Goal: Task Accomplishment & Management: Complete application form

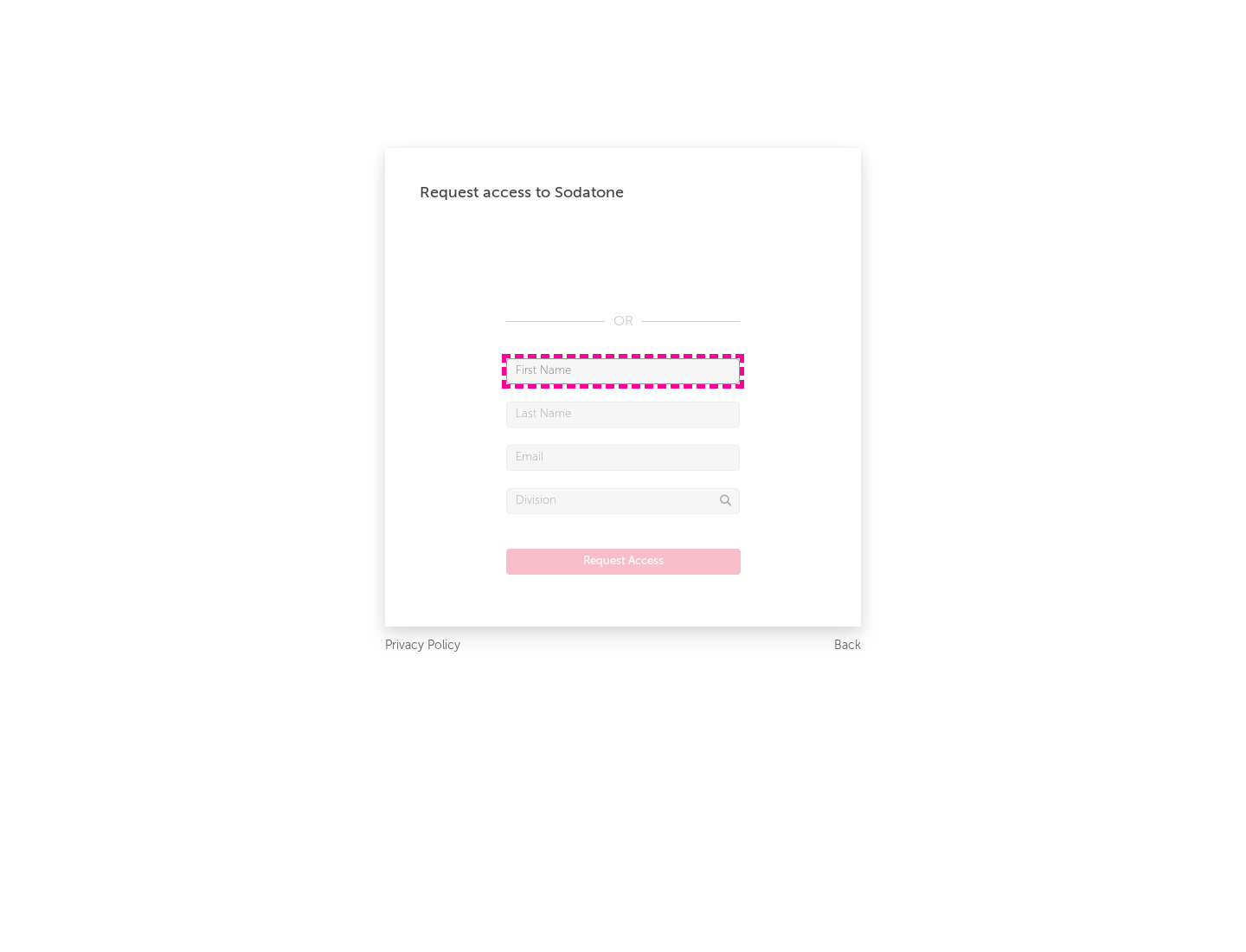
click at [623, 370] on input "text" at bounding box center [623, 371] width 234 height 26
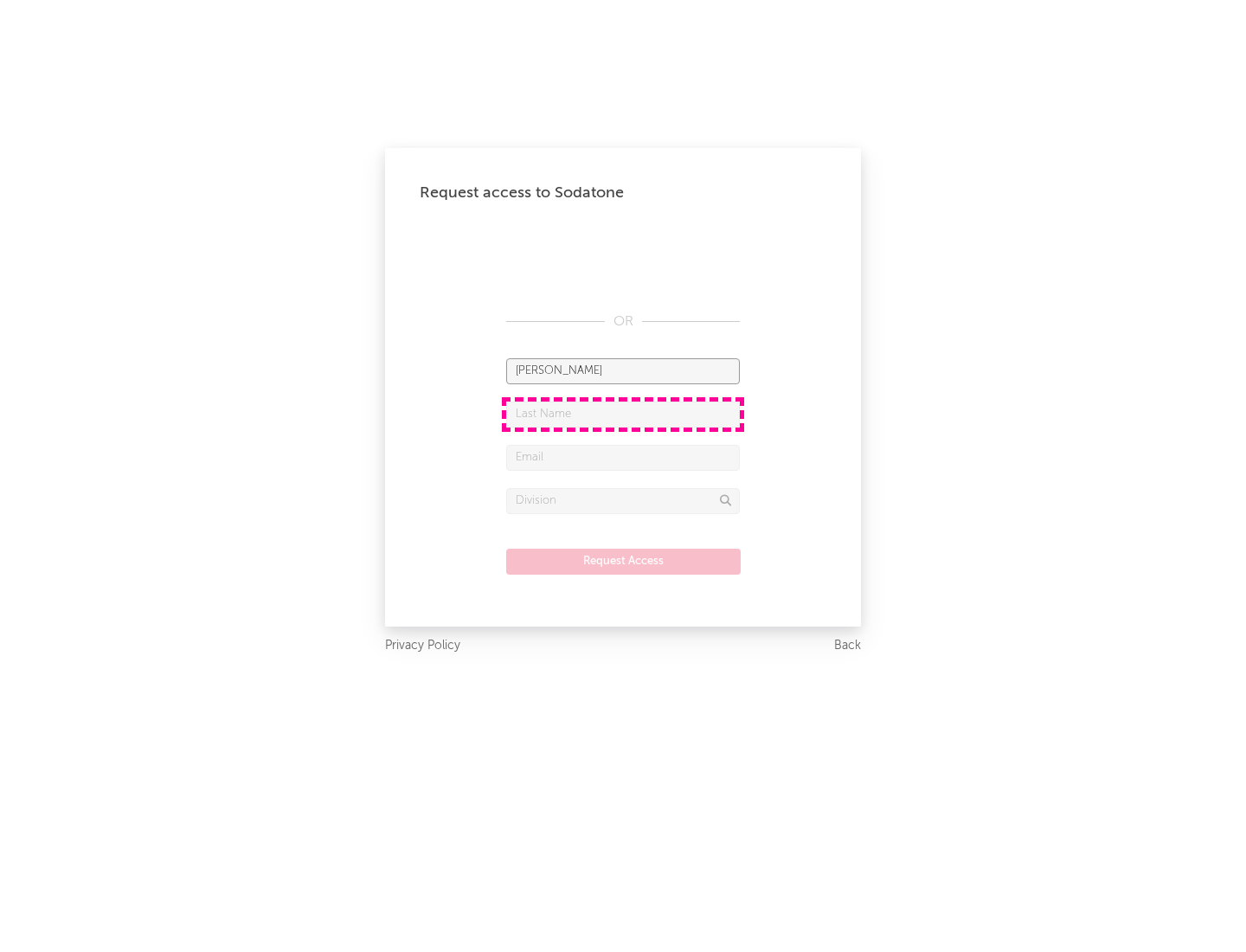
type input "[PERSON_NAME]"
click at [623, 414] on input "text" at bounding box center [623, 414] width 234 height 26
type input "[PERSON_NAME]"
click at [623, 457] on input "text" at bounding box center [623, 458] width 234 height 26
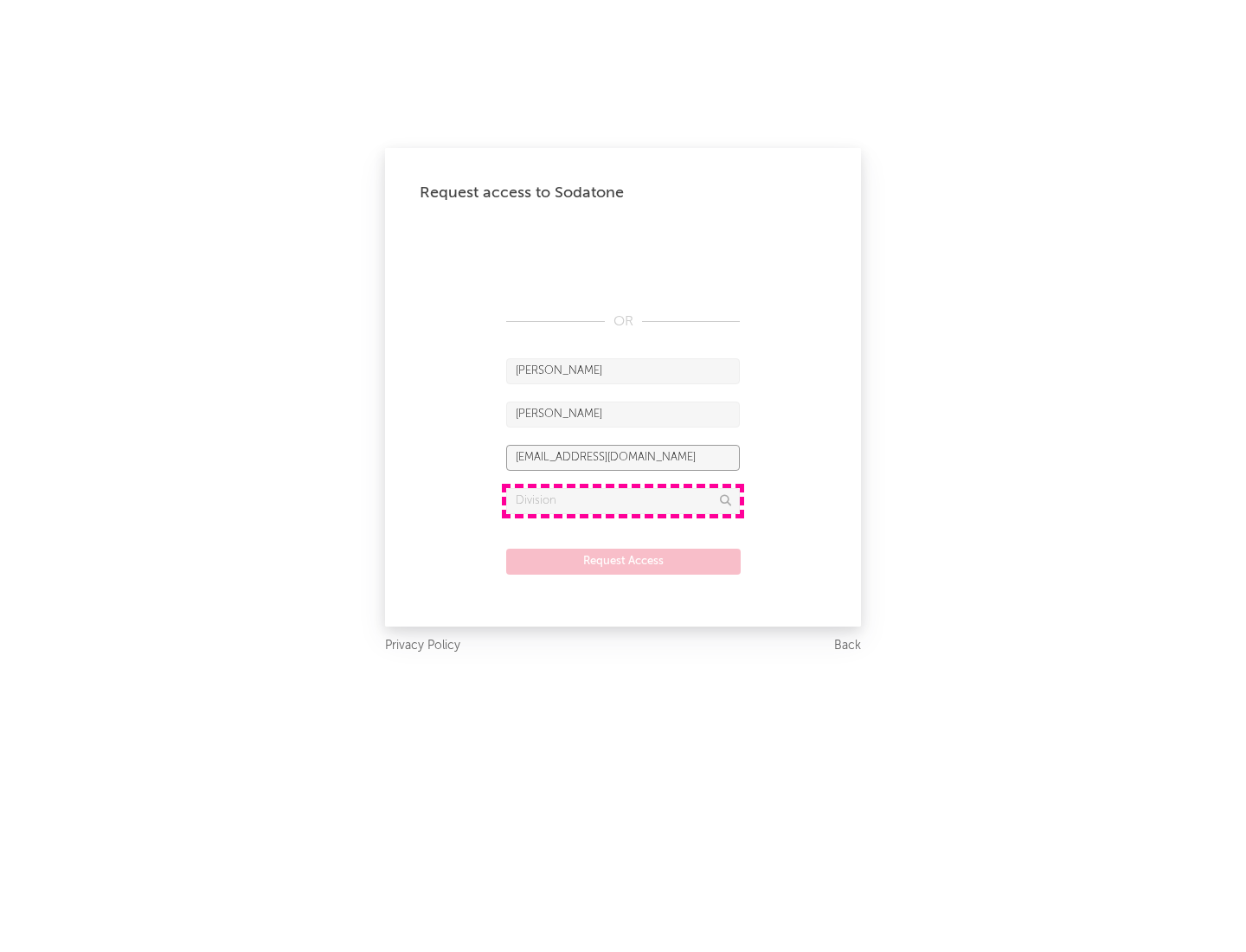
type input "[EMAIL_ADDRESS][DOMAIN_NAME]"
click at [623, 500] on input "text" at bounding box center [623, 501] width 234 height 26
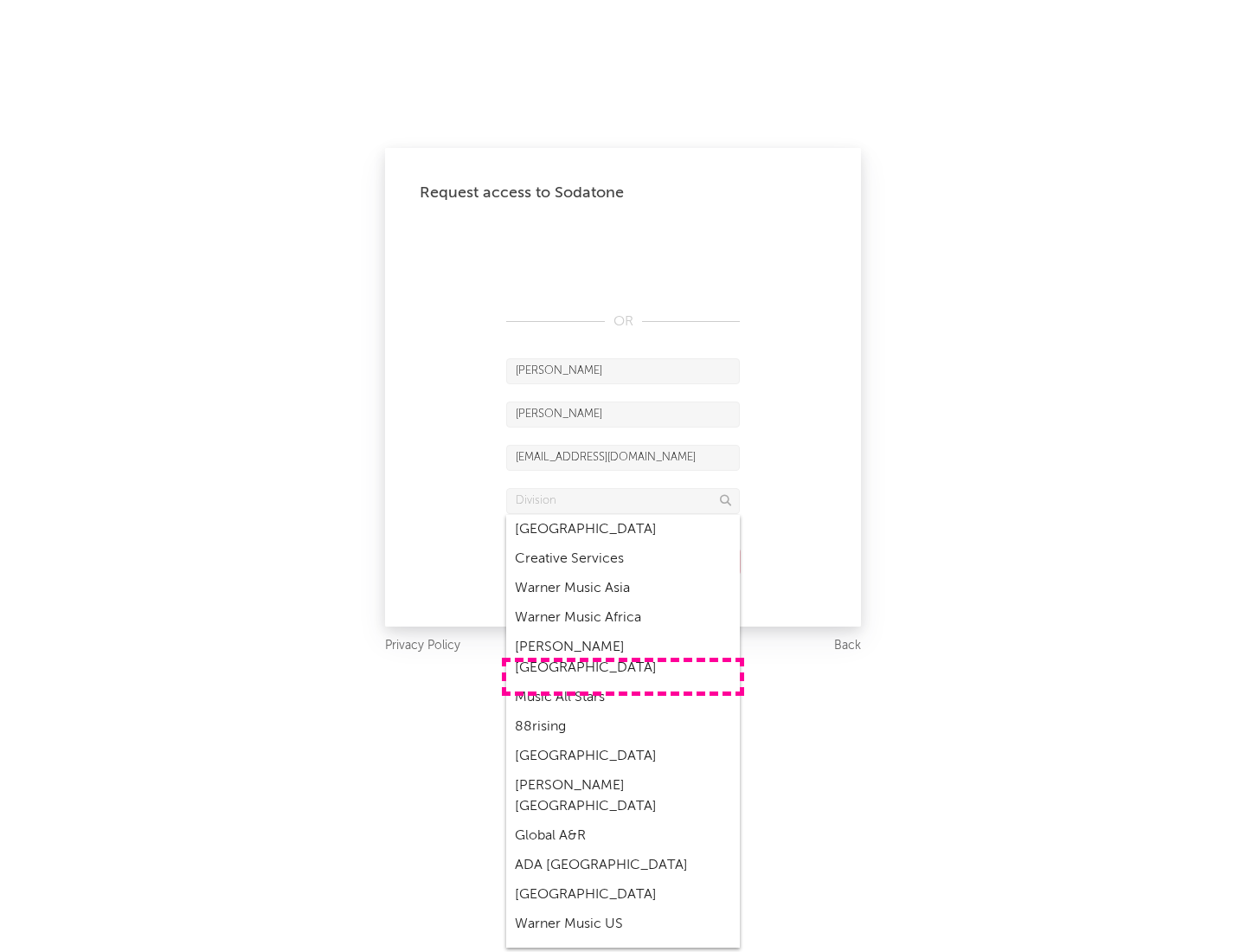
click at [623, 682] on div "Music All Stars" at bounding box center [623, 697] width 234 height 30
type input "Music All Stars"
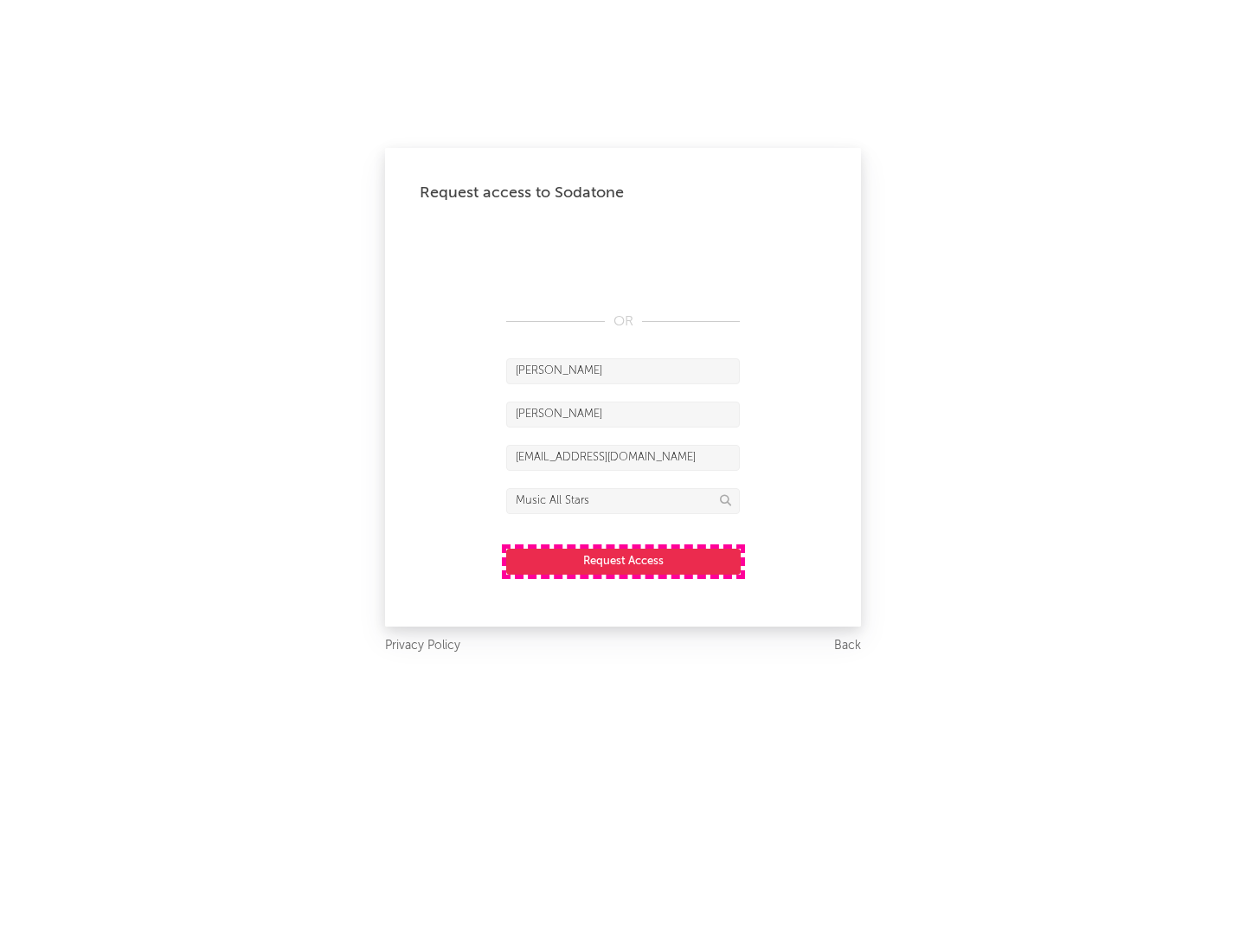
click at [623, 561] on button "Request Access" at bounding box center [623, 562] width 235 height 26
